Goal: Entertainment & Leisure: Consume media (video, audio)

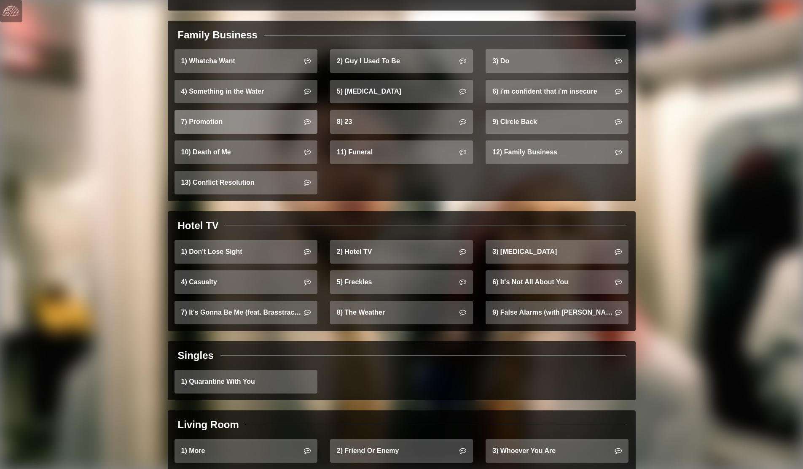
scroll to position [549, 0]
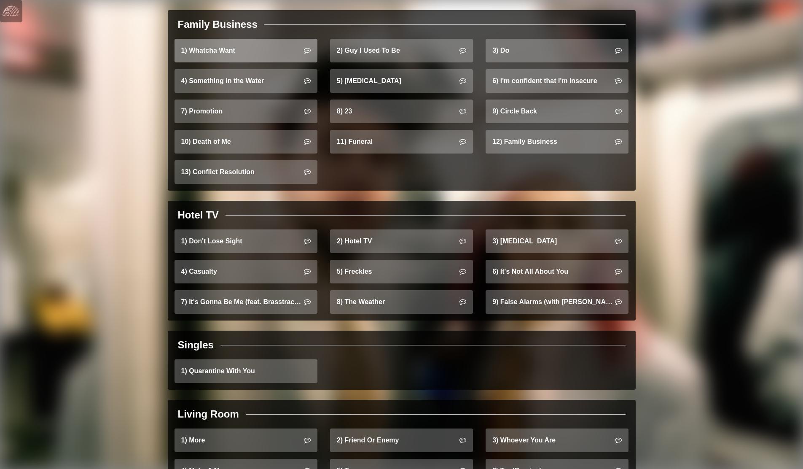
click at [266, 50] on link "1) Whatcha Want" at bounding box center [245, 51] width 143 height 24
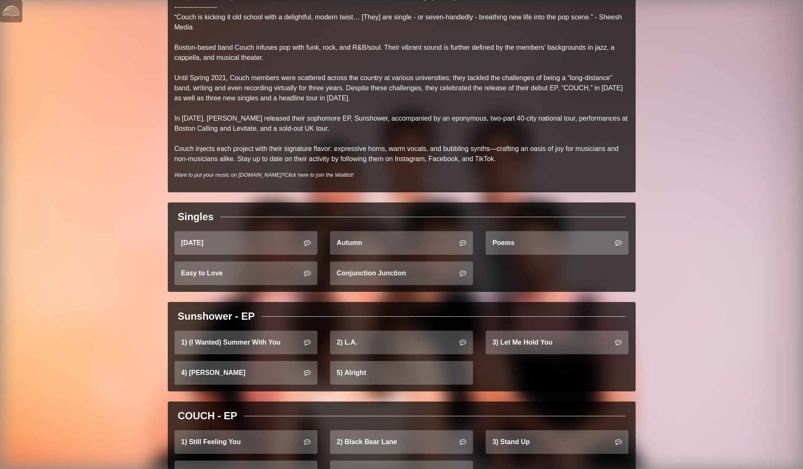
scroll to position [158, 0]
